Goal: Task Accomplishment & Management: Manage account settings

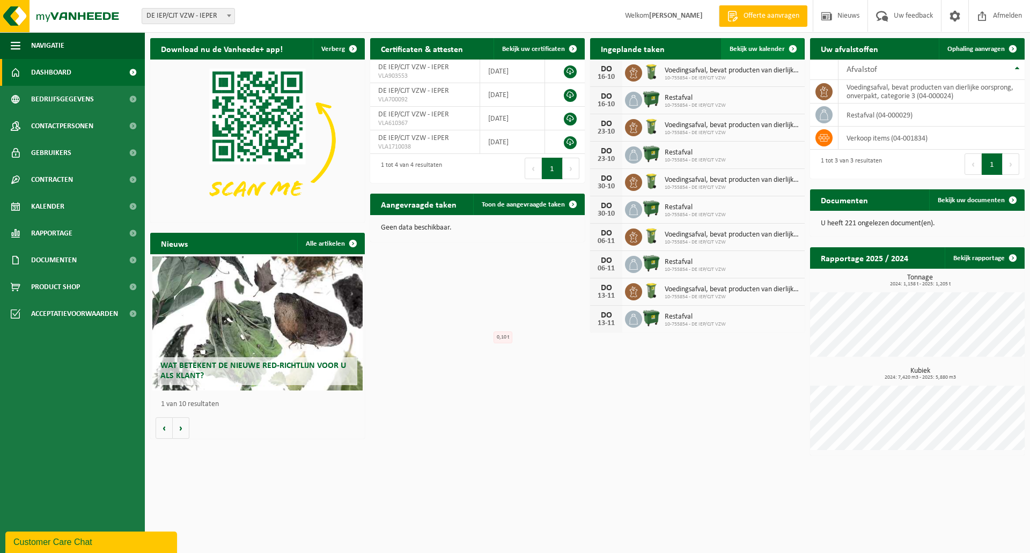
click at [764, 47] on span "Bekijk uw kalender" at bounding box center [757, 49] width 55 height 7
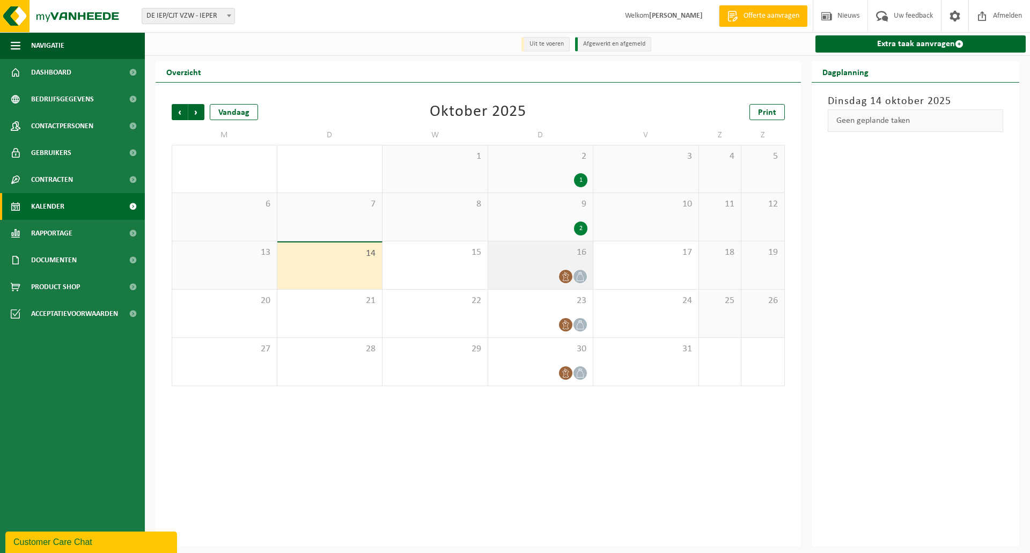
click at [541, 268] on div "16" at bounding box center [540, 265] width 105 height 48
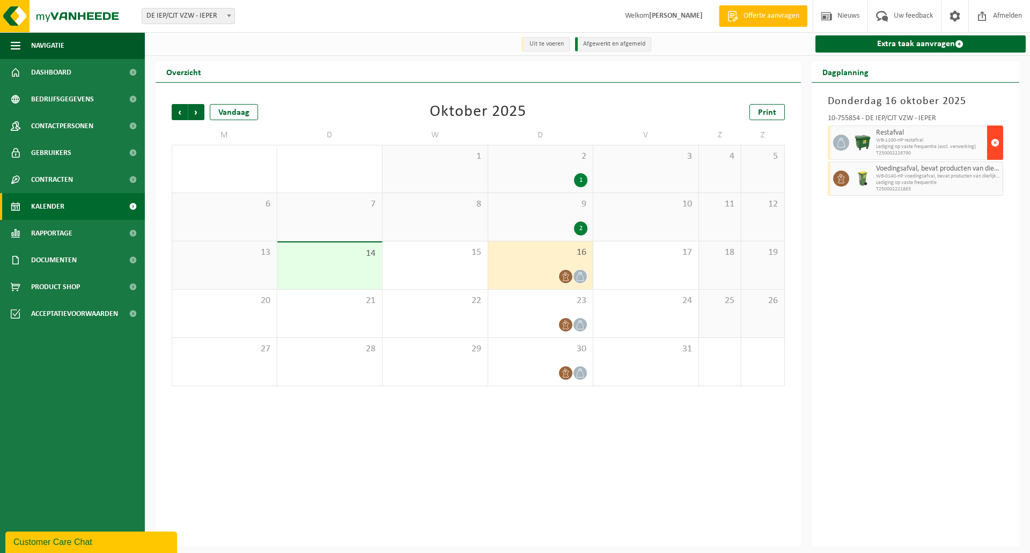
click at [997, 143] on span "button" at bounding box center [995, 142] width 9 height 21
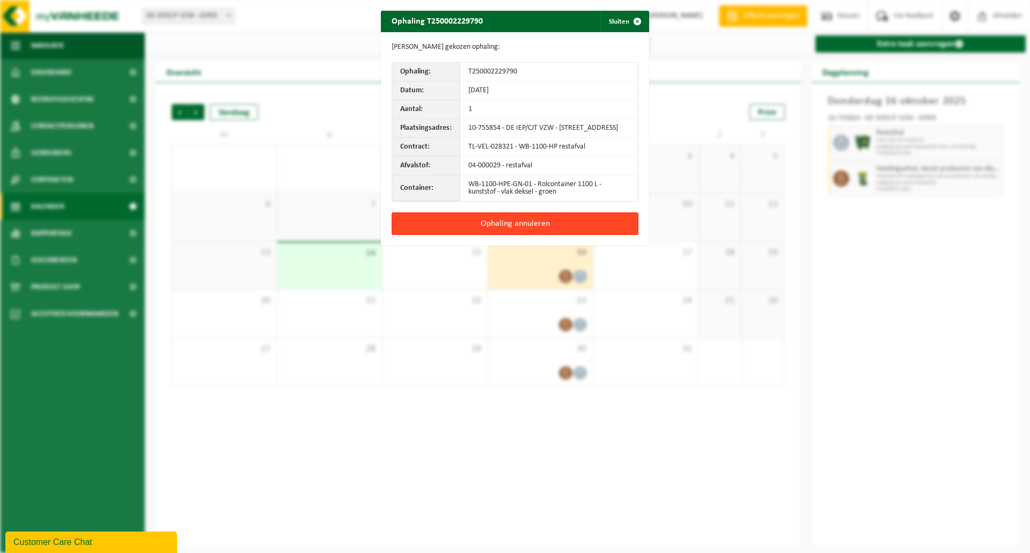
click at [520, 229] on button "Ophaling annuleren" at bounding box center [515, 223] width 247 height 23
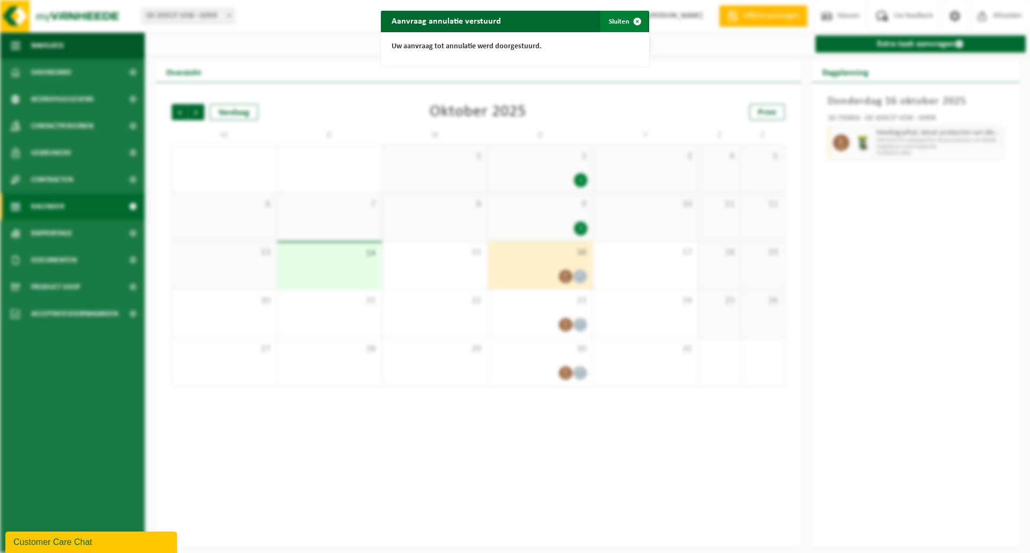
click at [637, 16] on span "button" at bounding box center [637, 21] width 21 height 21
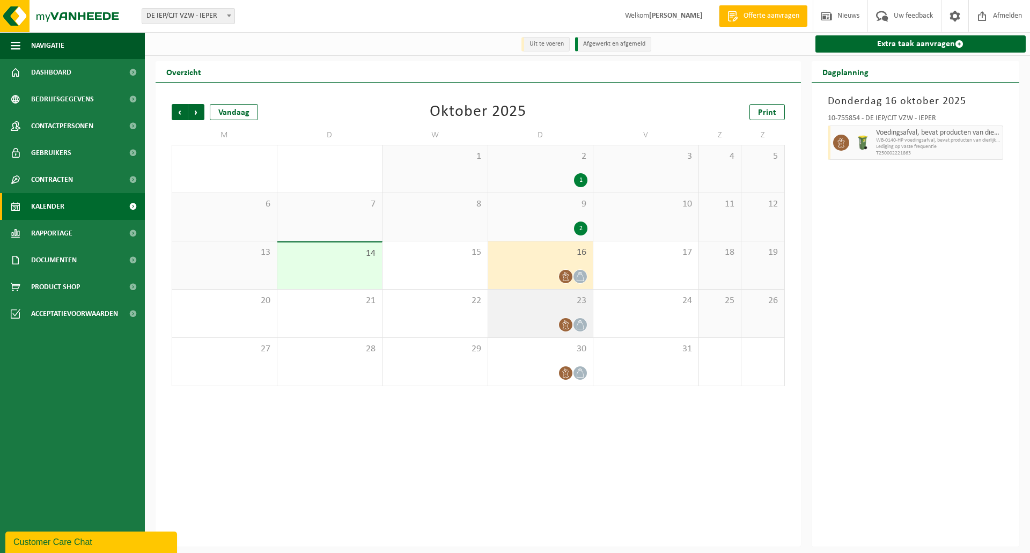
click at [522, 315] on div "23" at bounding box center [540, 314] width 105 height 48
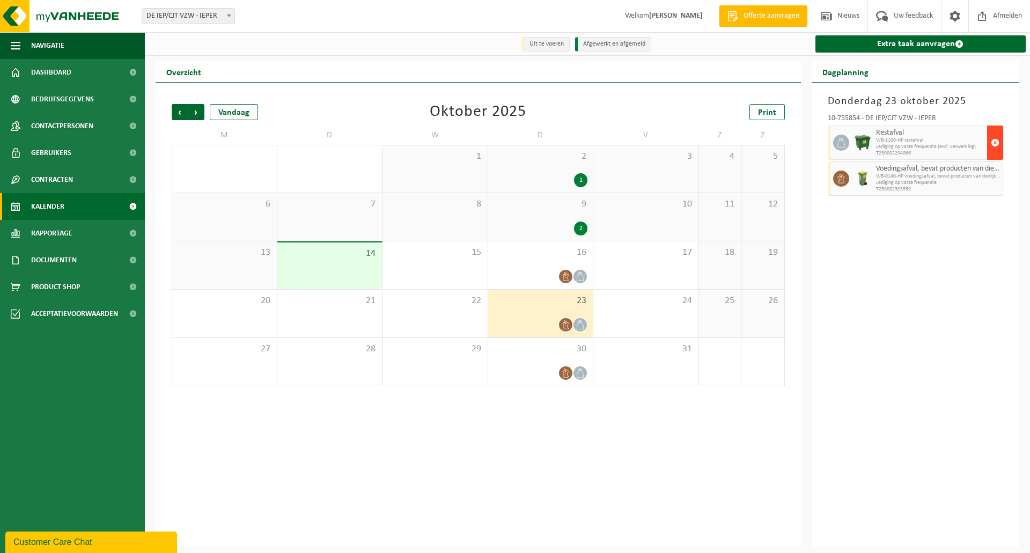
click at [995, 144] on span "button" at bounding box center [995, 142] width 9 height 21
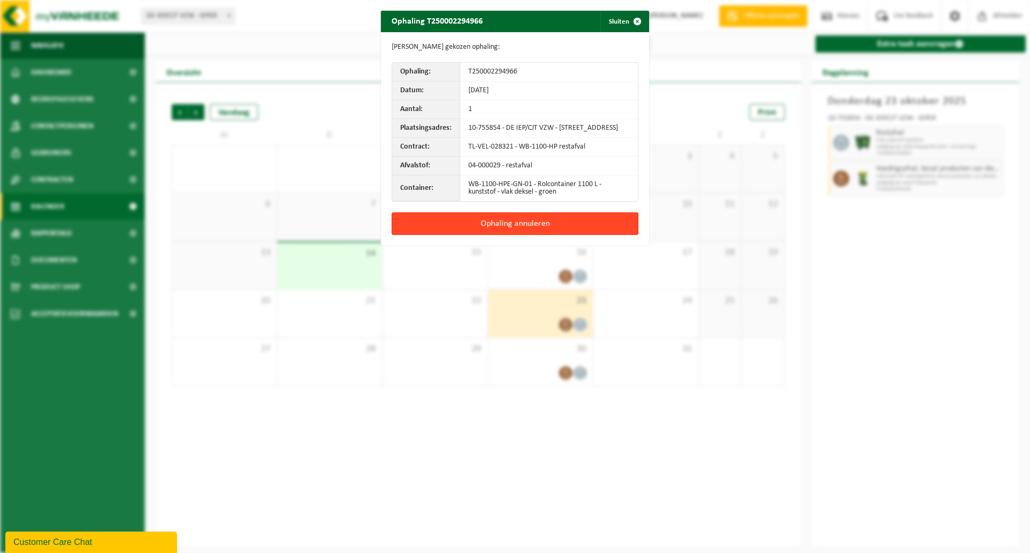
click at [546, 228] on button "Ophaling annuleren" at bounding box center [515, 223] width 247 height 23
